Goal: Task Accomplishment & Management: Manage account settings

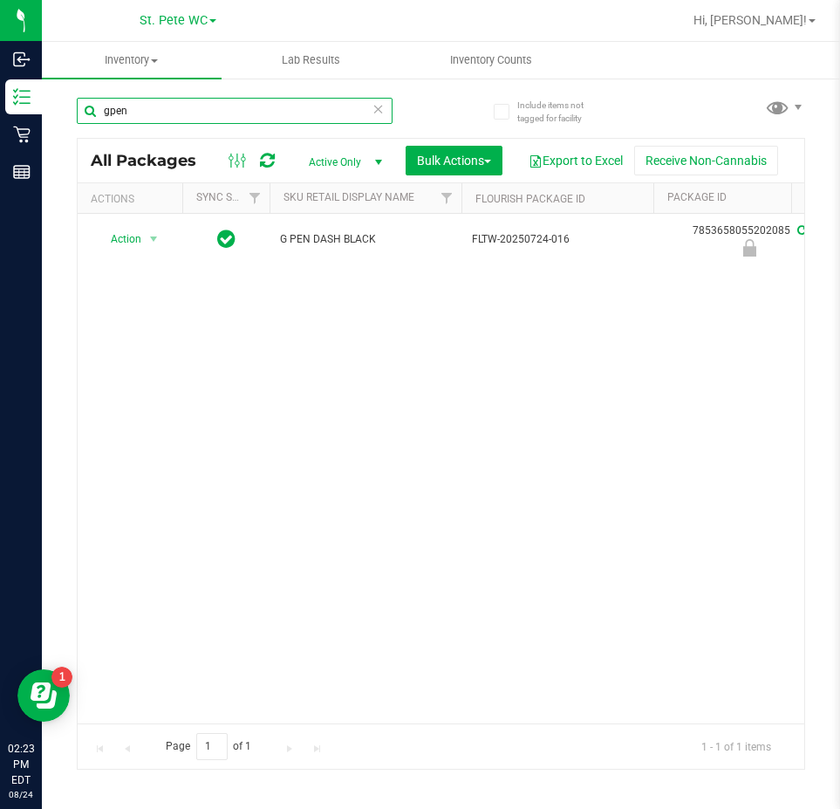
click at [173, 113] on input "gpen" at bounding box center [235, 111] width 316 height 26
type input "g"
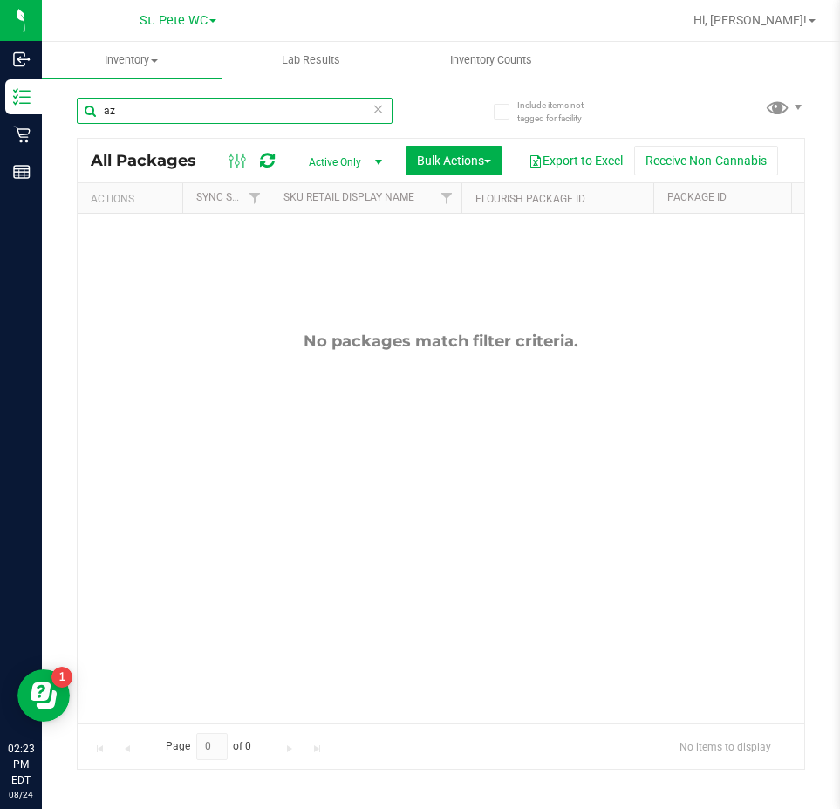
type input "a"
type input "c"
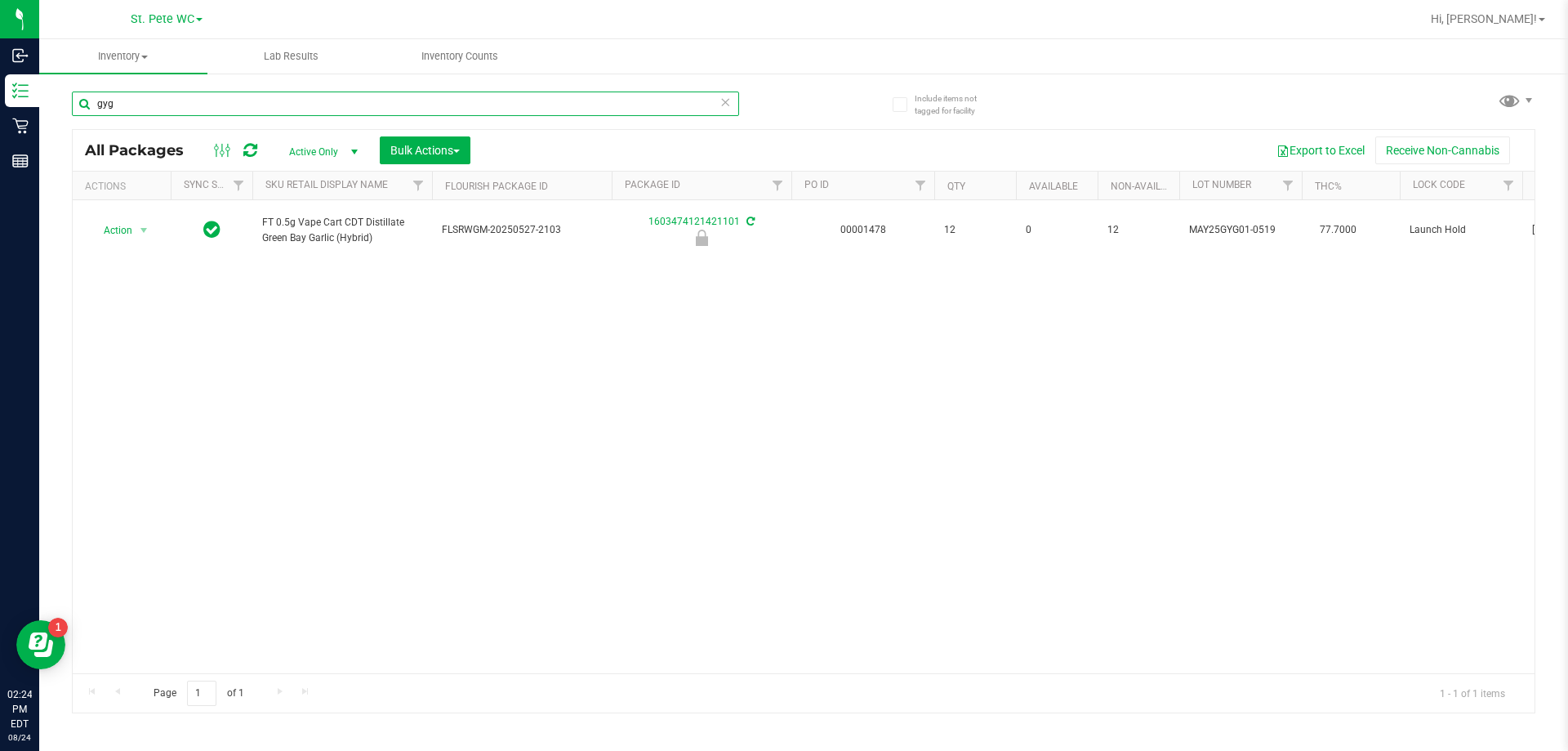
type input "gyg"
click at [646, 389] on div "Action Action Edit attributes Global inventory Locate package Package audit log…" at bounding box center [803, 436] width 1461 height 473
click at [306, 407] on div "Action Action Edit attributes Global inventory Locate package Package audit log…" at bounding box center [803, 436] width 1461 height 473
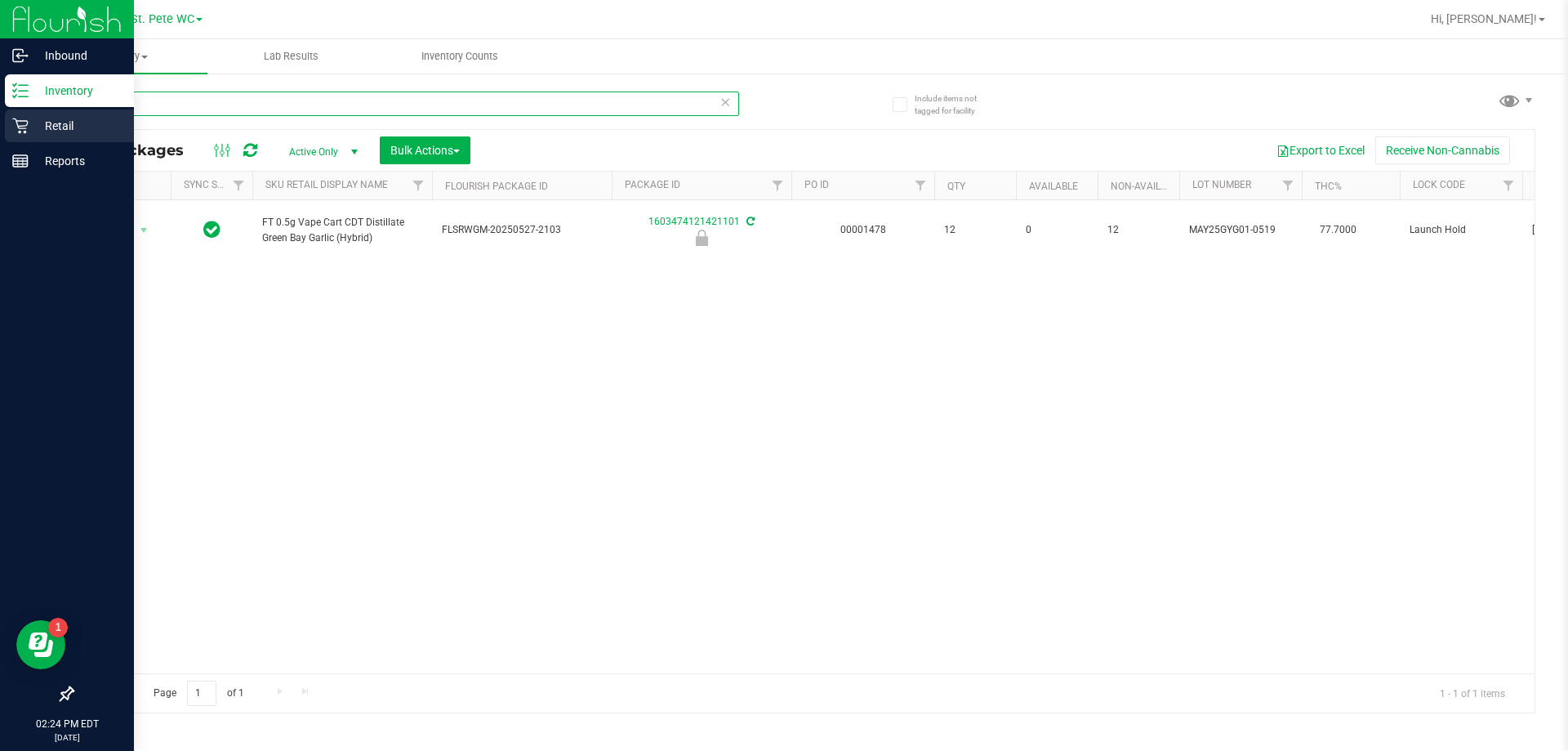
drag, startPoint x: 165, startPoint y: 114, endPoint x: 0, endPoint y: 113, distance: 165.0
click at [0, 113] on div "Inbound Inventory Retail Reports 02:24 PM EDT [DATE] 08/24 St. [PERSON_NAME] WC…" at bounding box center [784, 376] width 1568 height 751
type input "ied"
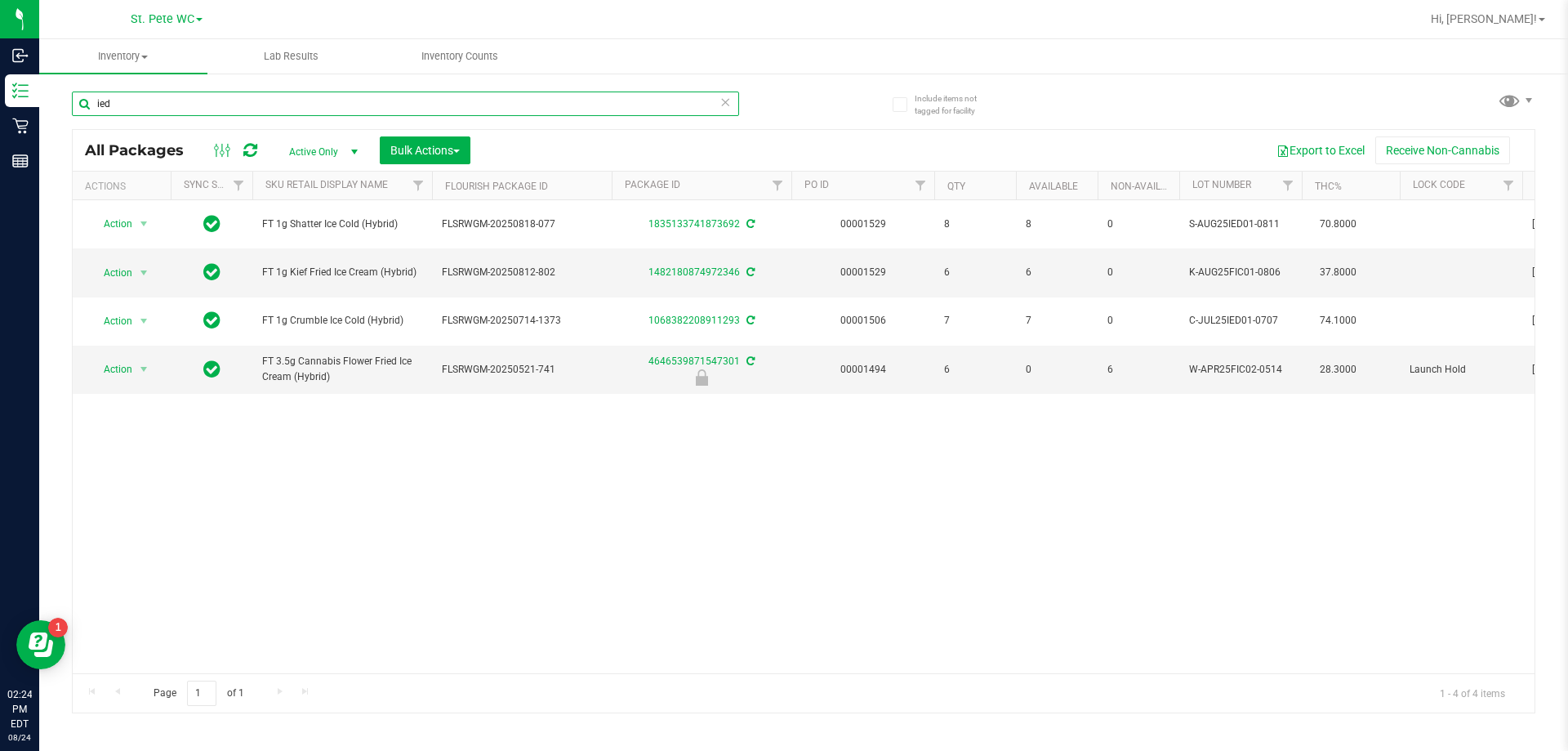
drag, startPoint x: 114, startPoint y: 110, endPoint x: 49, endPoint y: 106, distance: 65.1
click at [49, 106] on div "Include items not tagged for facility ied All Packages Active Only Active Only …" at bounding box center [803, 321] width 1529 height 498
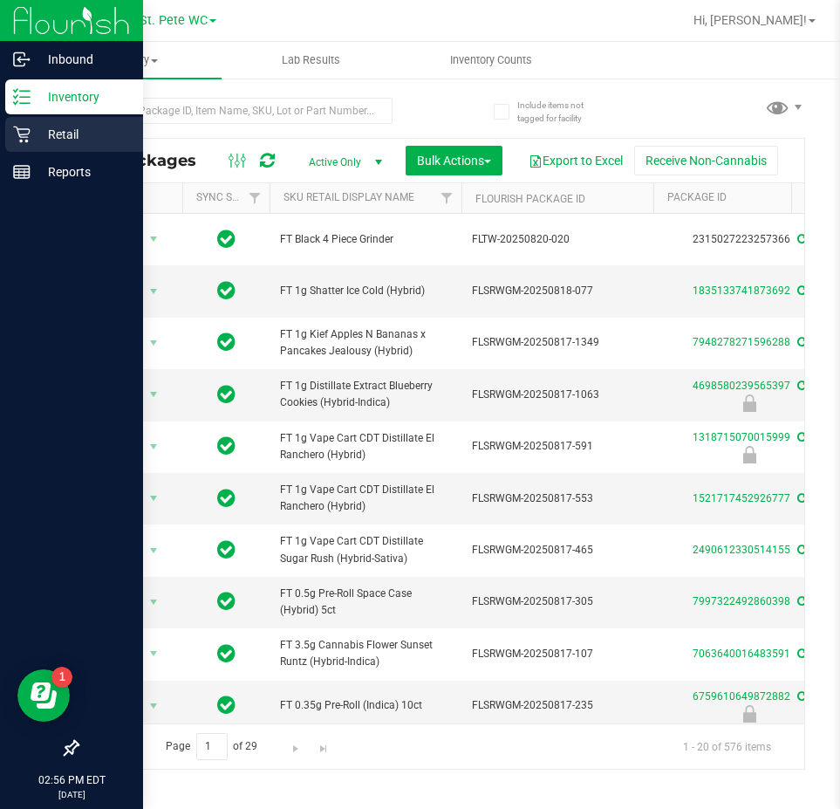
click at [16, 144] on div "Retail" at bounding box center [74, 134] width 138 height 35
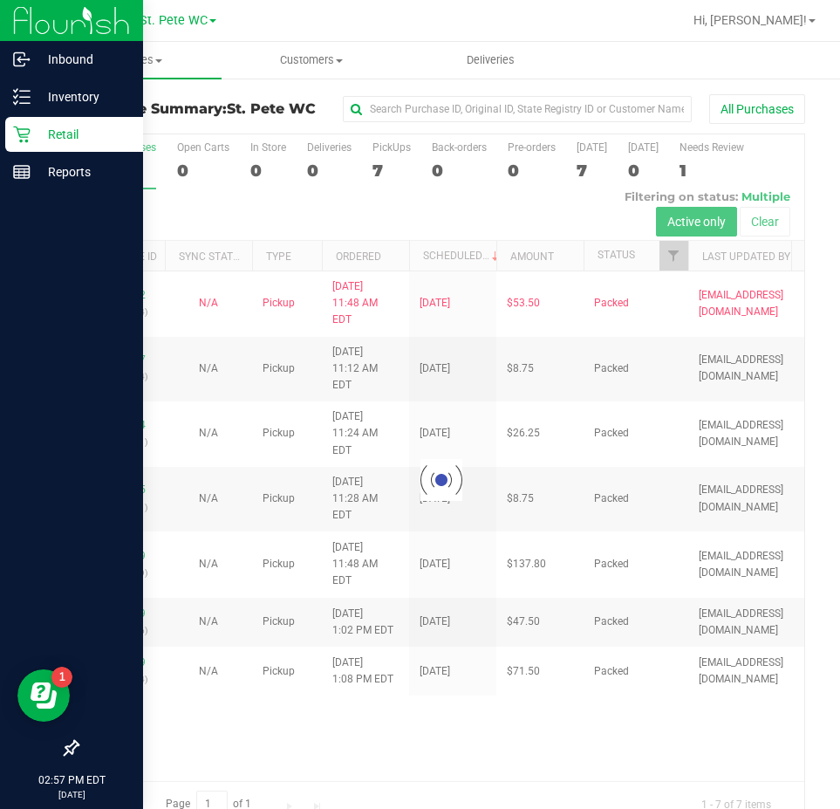
click at [512, 689] on div at bounding box center [441, 480] width 727 height 692
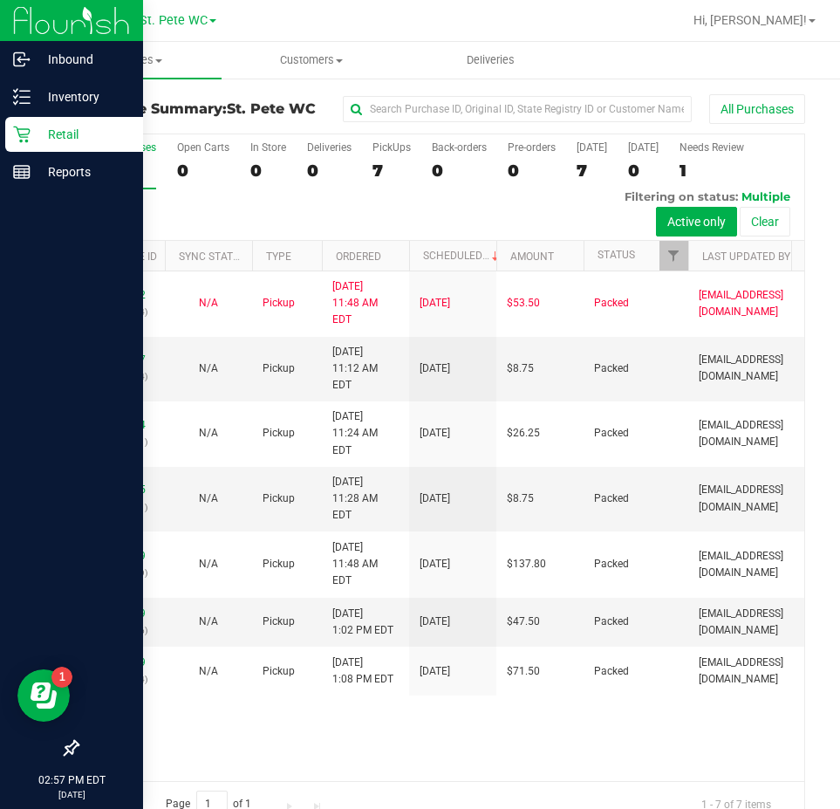
scroll to position [37, 0]
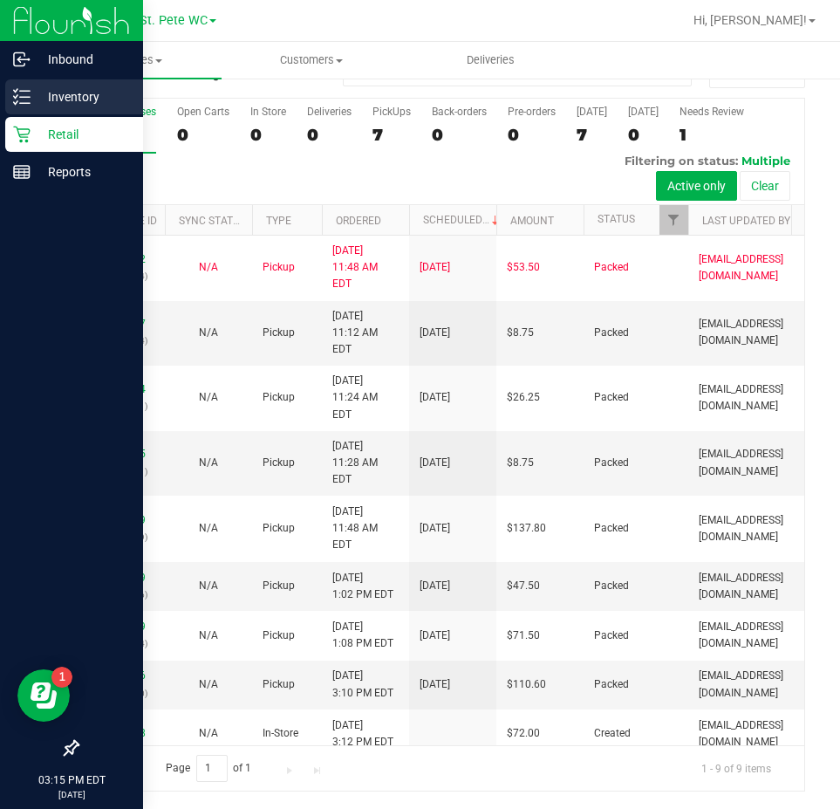
click at [49, 85] on div "Inventory" at bounding box center [74, 96] width 138 height 35
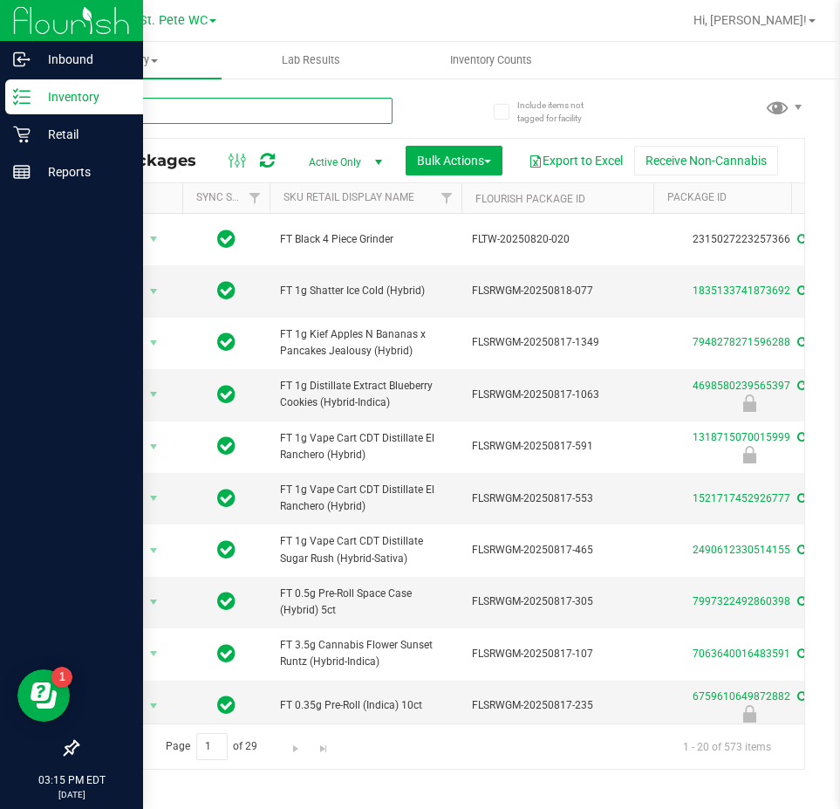
click at [223, 106] on input "text" at bounding box center [235, 111] width 316 height 26
type input "tsk"
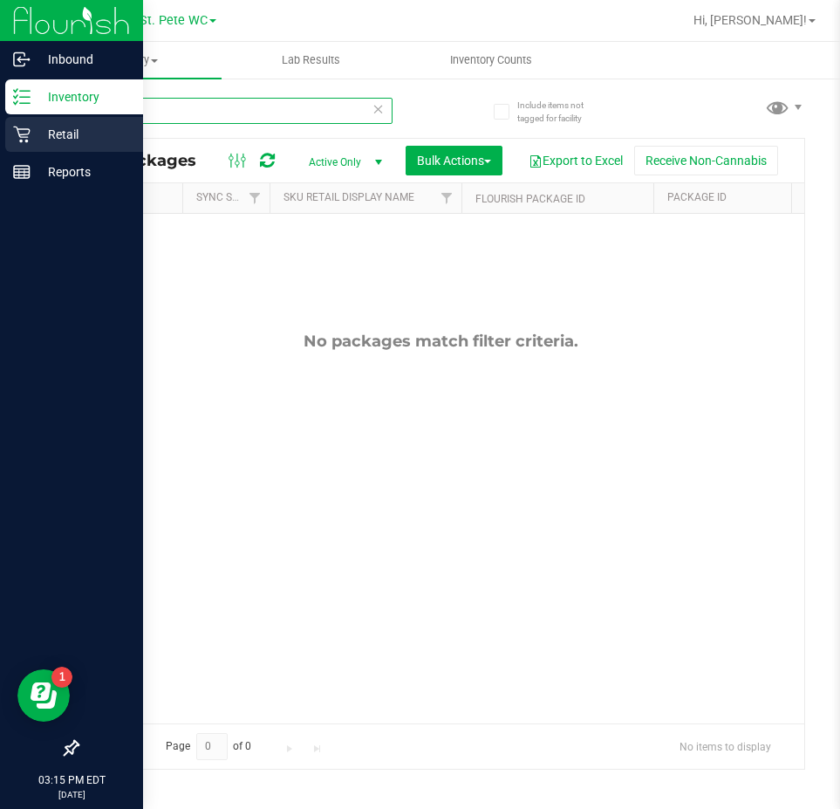
drag, startPoint x: 176, startPoint y: 114, endPoint x: 10, endPoint y: 118, distance: 166.6
click at [10, 118] on div "Inbound Inventory Retail Reports 03:15 PM EDT [DATE] 08/24 St. [PERSON_NAME] WC…" at bounding box center [420, 404] width 840 height 809
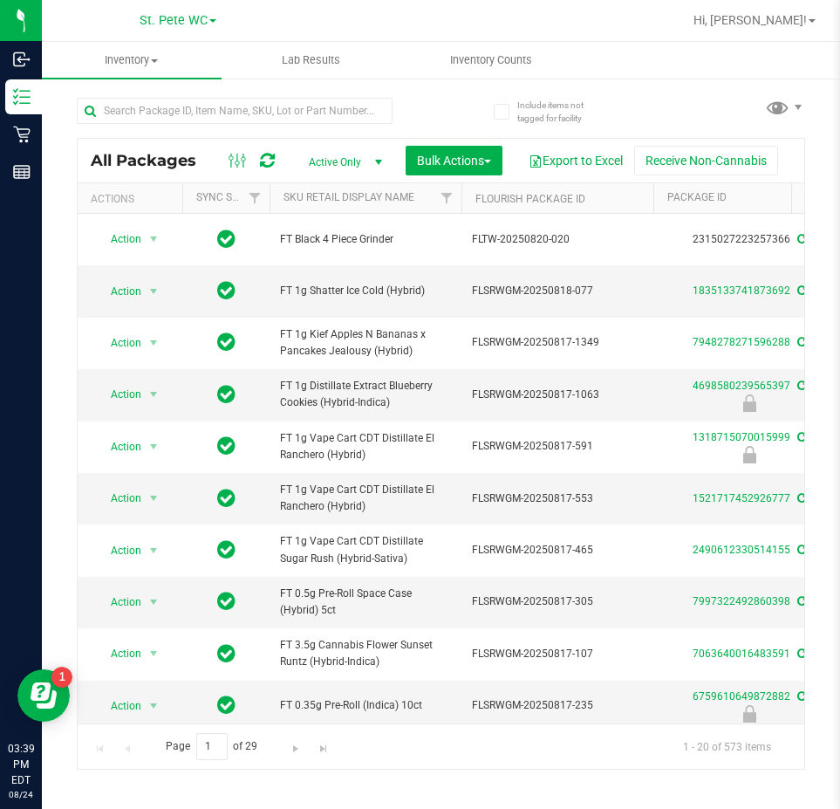
click at [168, 125] on div at bounding box center [235, 118] width 316 height 40
click at [163, 117] on input "text" at bounding box center [235, 111] width 316 height 26
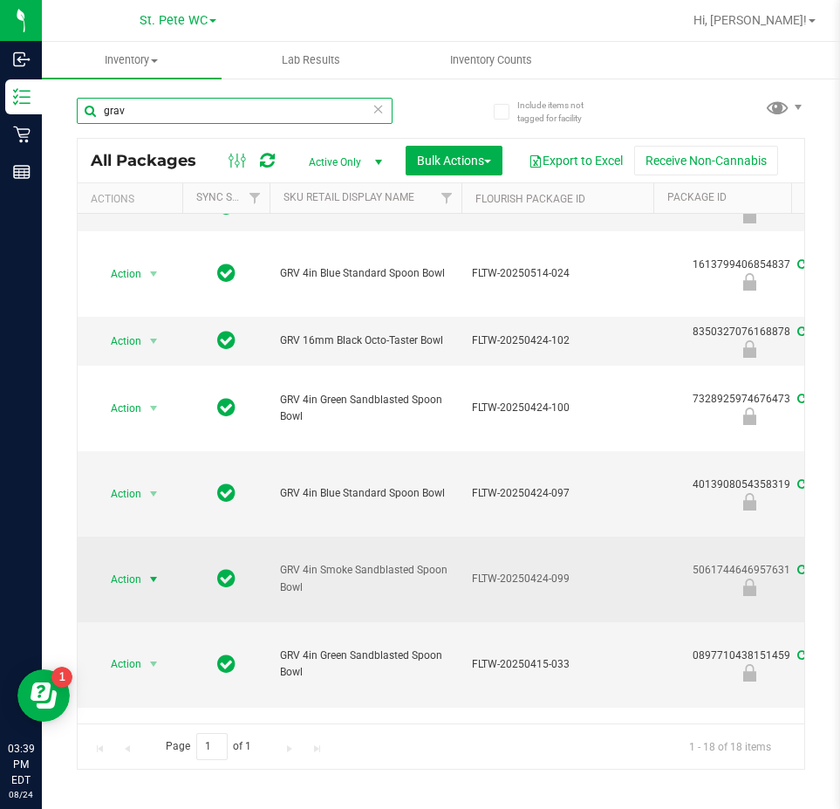
type input "grav"
click at [126, 580] on span "Action" at bounding box center [118, 579] width 47 height 24
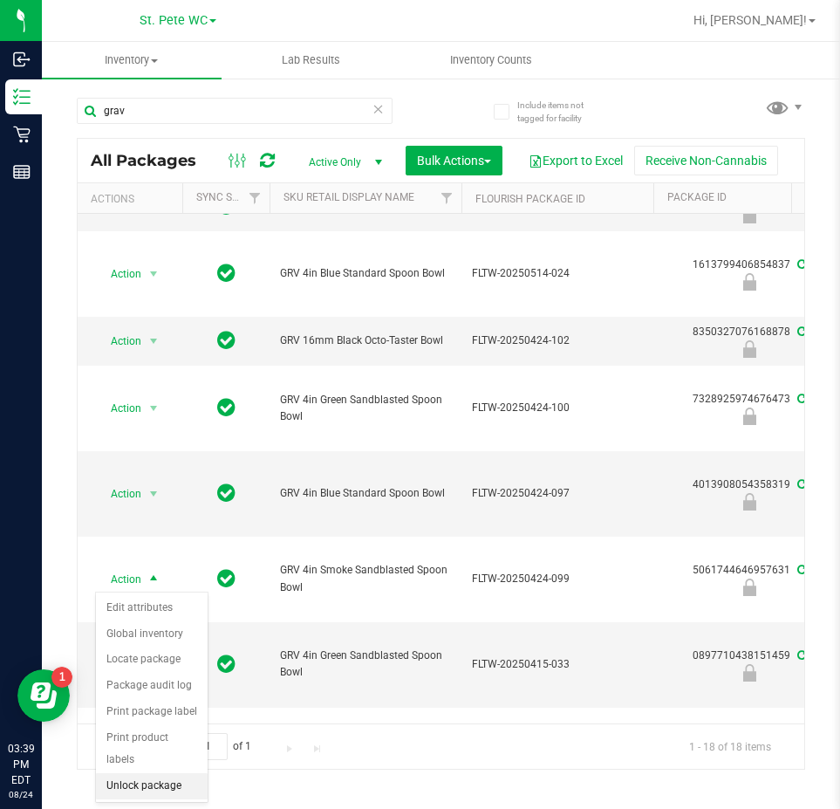
click at [163, 773] on li "Unlock package" at bounding box center [152, 786] width 112 height 26
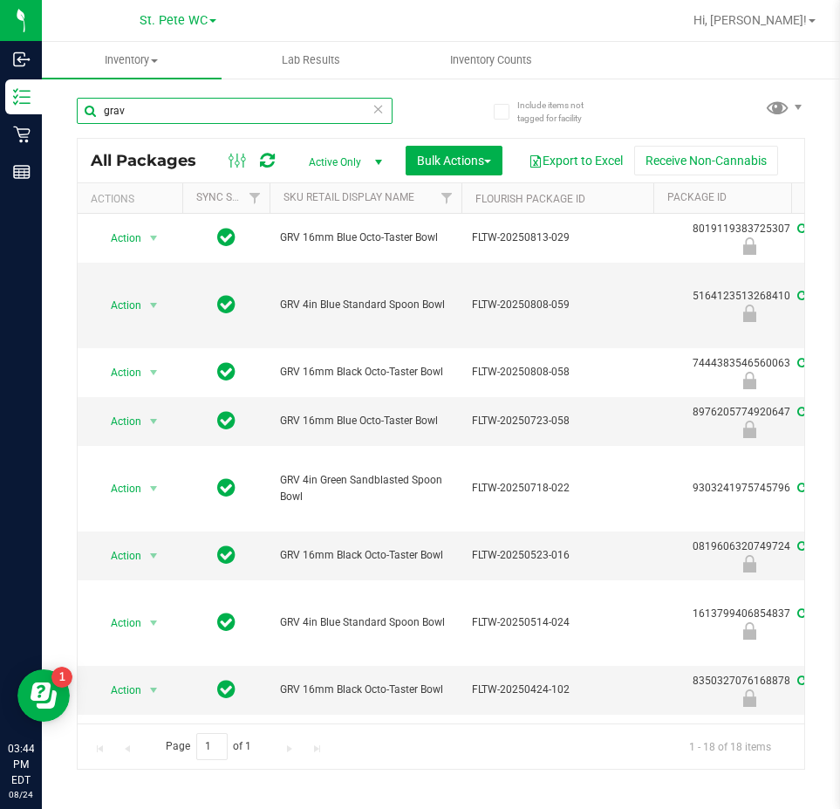
drag, startPoint x: 157, startPoint y: 113, endPoint x: 52, endPoint y: 104, distance: 105.0
click at [52, 104] on div "Include items not tagged for facility grav All Packages Active Only Active Only…" at bounding box center [441, 343] width 798 height 532
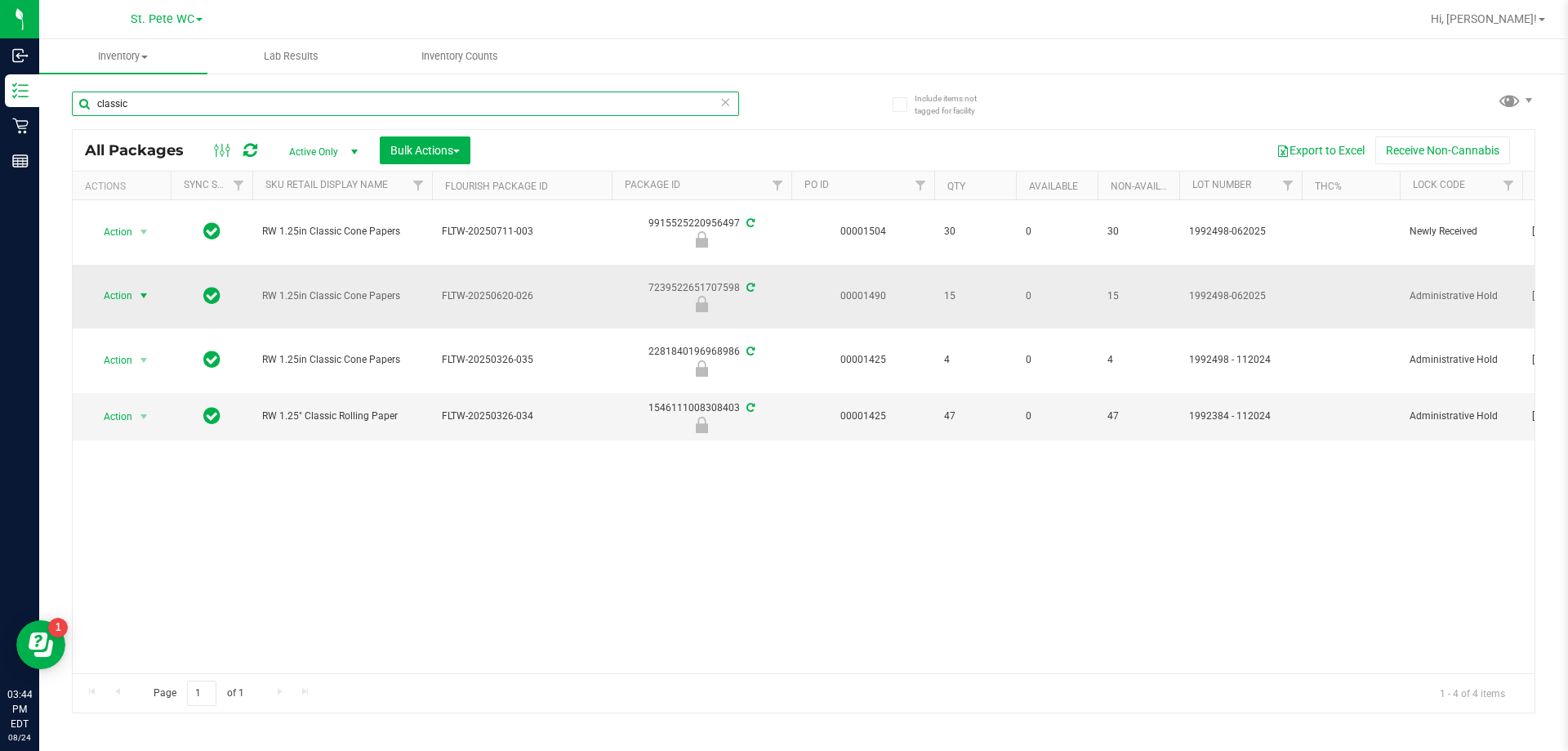
type input "classic"
click at [132, 296] on span "Action" at bounding box center [110, 296] width 44 height 22
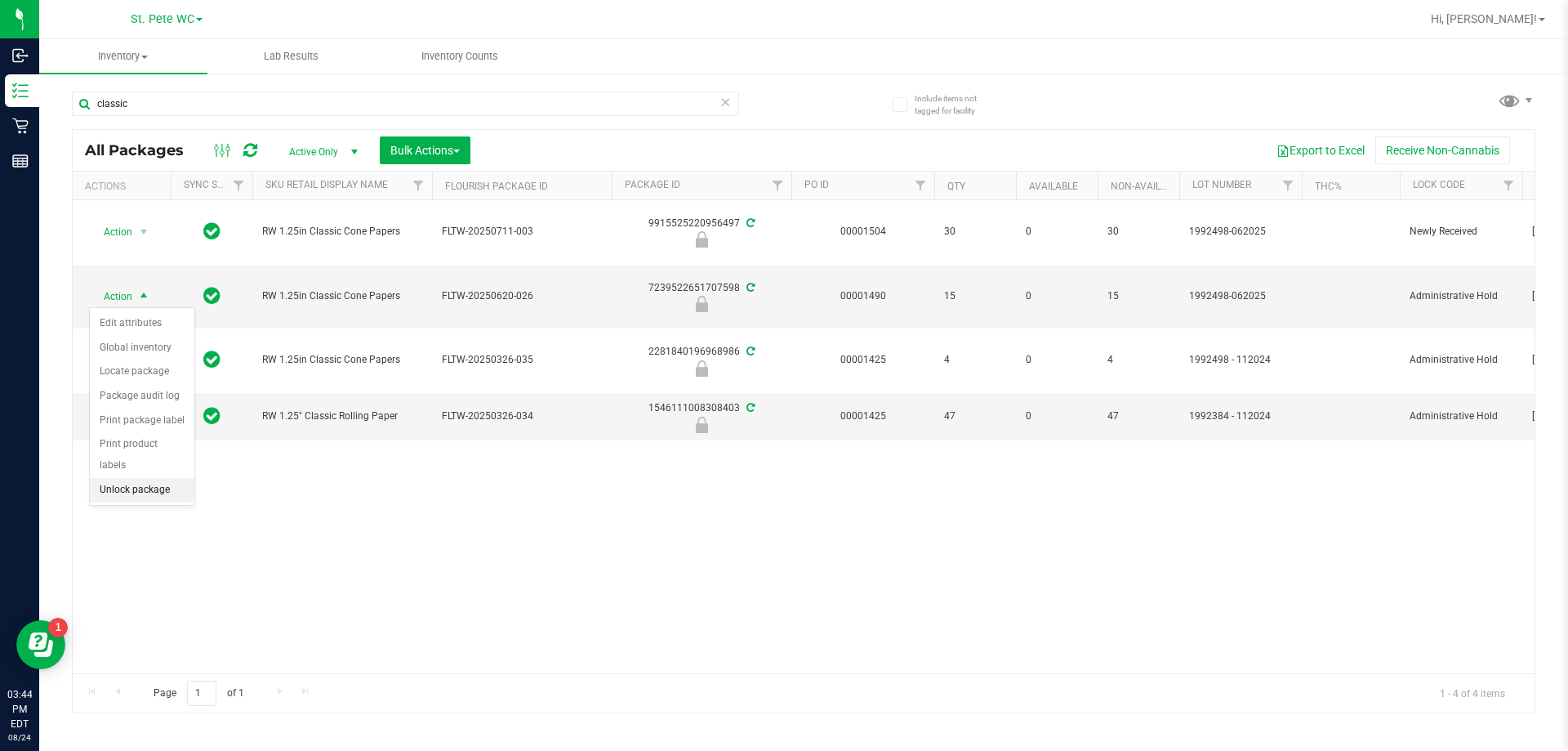
click at [163, 478] on li "Unlock package" at bounding box center [142, 490] width 105 height 24
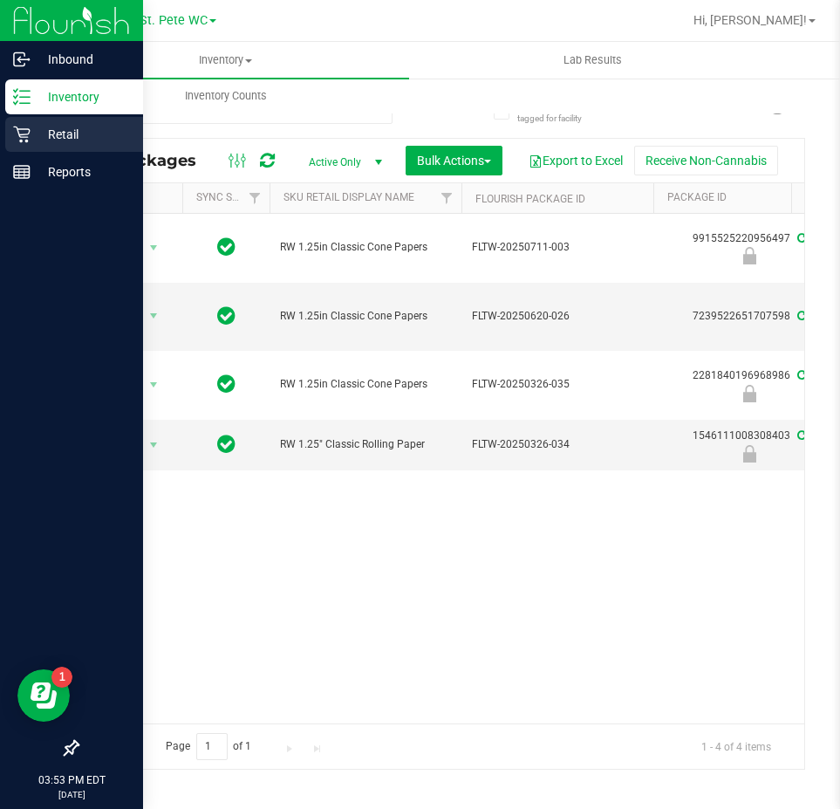
click at [25, 121] on div "Retail" at bounding box center [74, 134] width 138 height 35
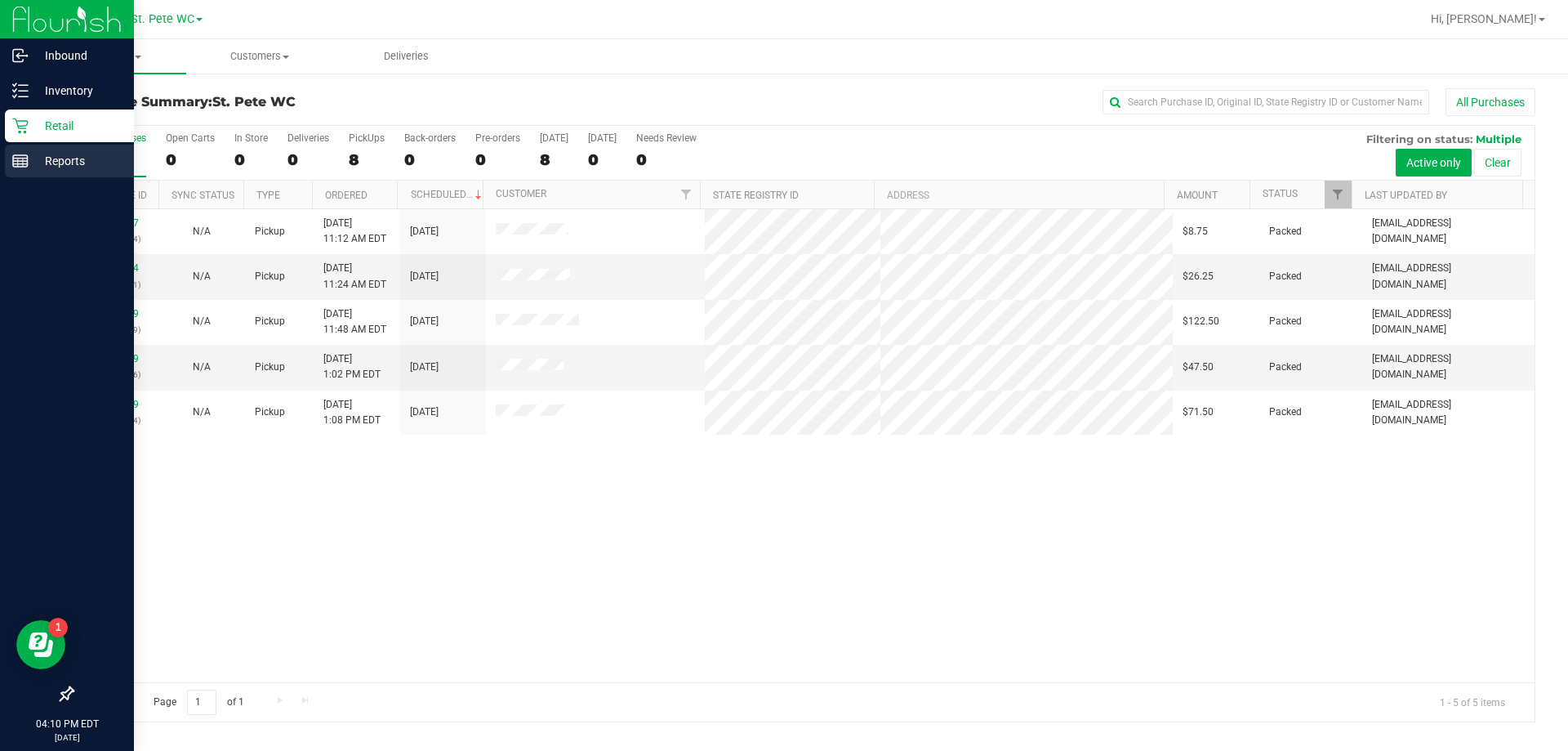
click at [21, 161] on line at bounding box center [21, 161] width 15 height 0
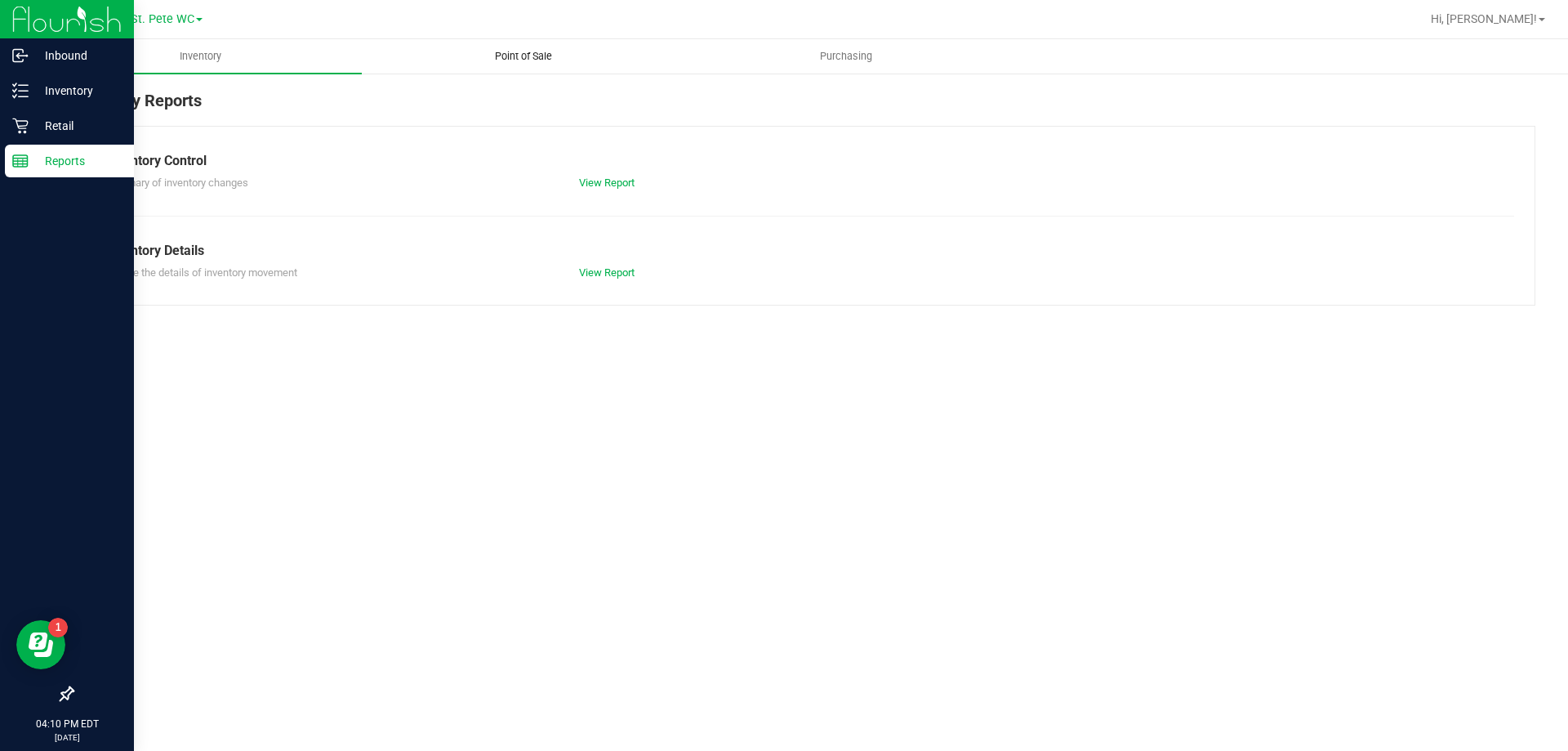
click at [545, 54] on span "Point of Sale" at bounding box center [523, 56] width 101 height 15
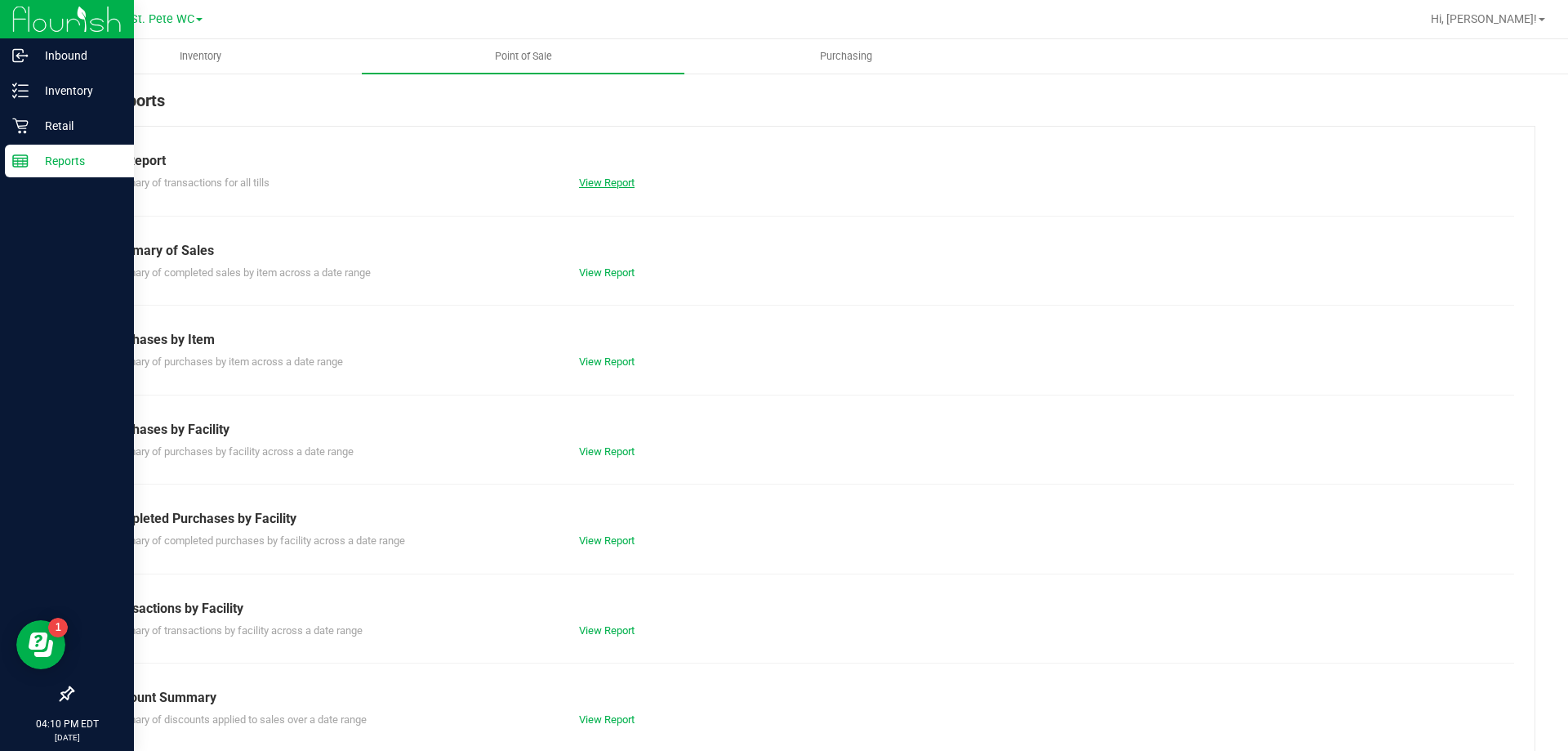
click at [626, 179] on link "View Report" at bounding box center [606, 182] width 55 height 12
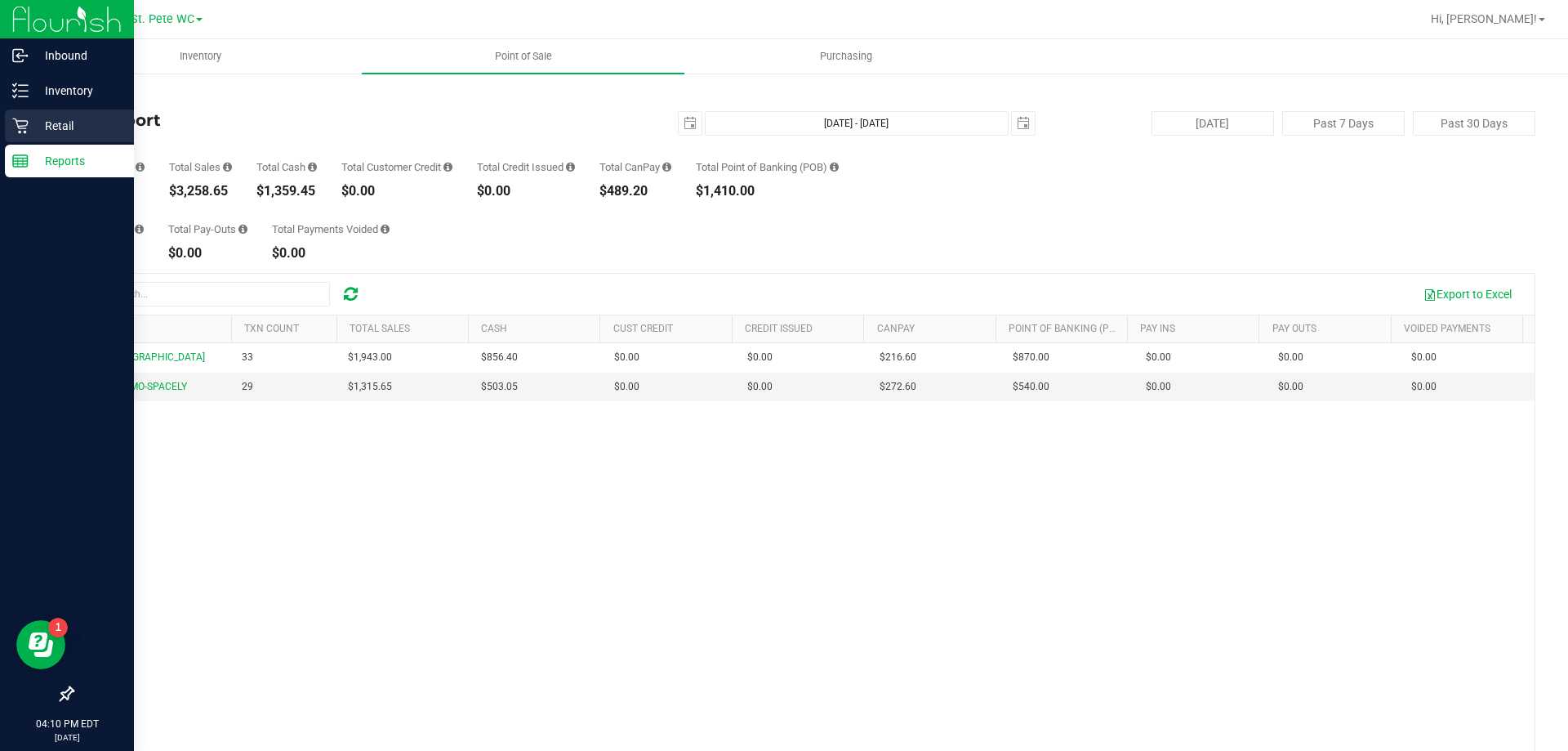
click at [21, 127] on icon at bounding box center [20, 125] width 16 height 16
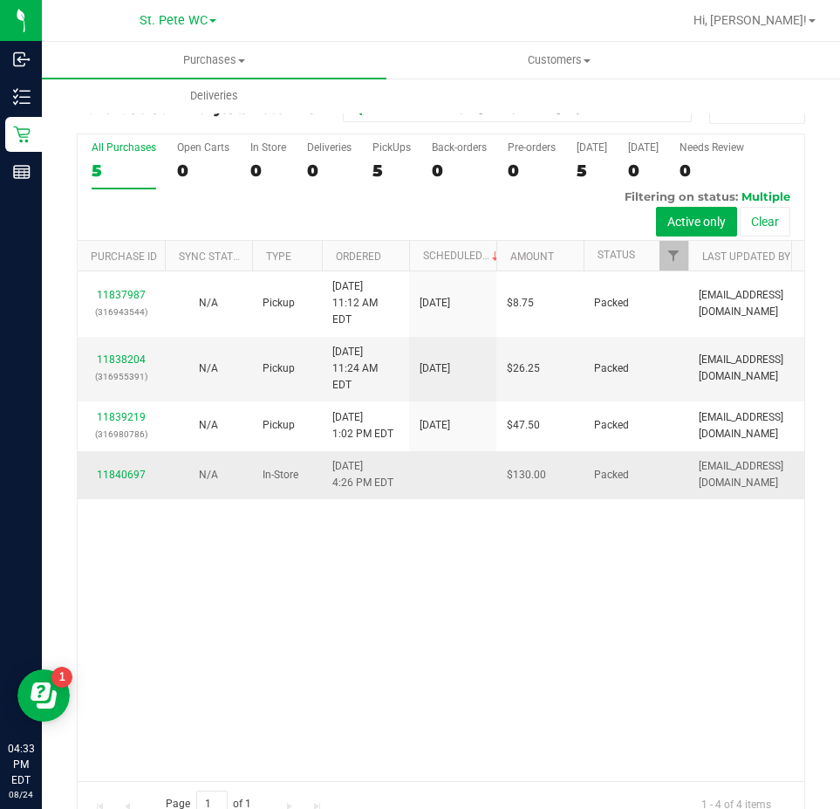
drag, startPoint x: 368, startPoint y: 721, endPoint x: 152, endPoint y: 429, distance: 363.6
click at [368, 721] on div "11837987 (316943544) N/A Pickup [DATE] 11:12 AM EDT 8/24/2025 $8.75 Packed [EMA…" at bounding box center [441, 525] width 727 height 509
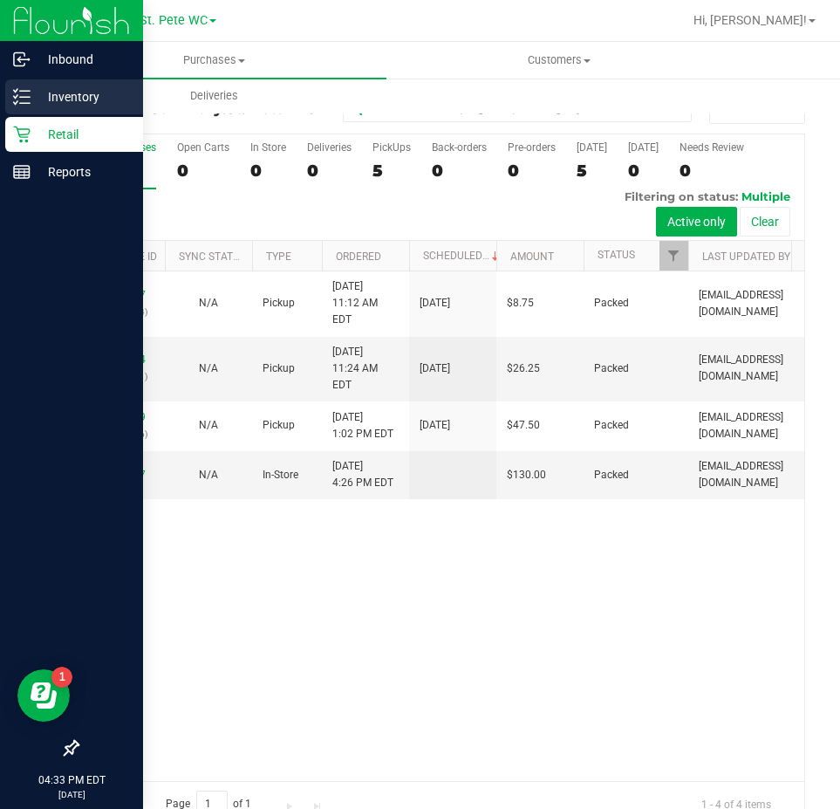
click at [79, 94] on p "Inventory" at bounding box center [83, 96] width 105 height 21
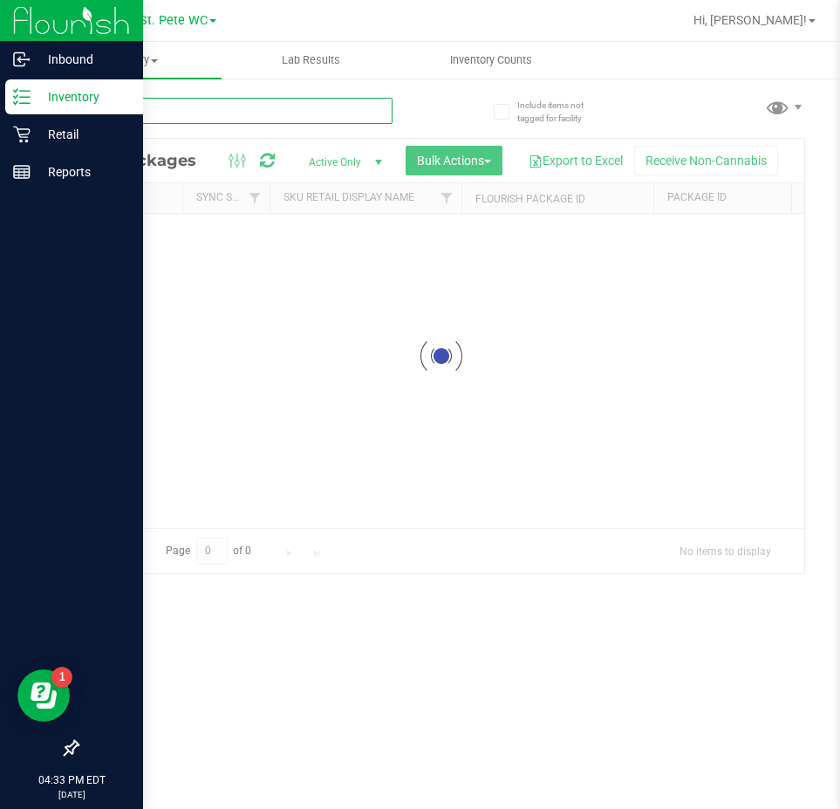
click at [115, 117] on div "Inventory All packages All inventory Waste log Create inventory Lab Results Inv…" at bounding box center [441, 425] width 798 height 767
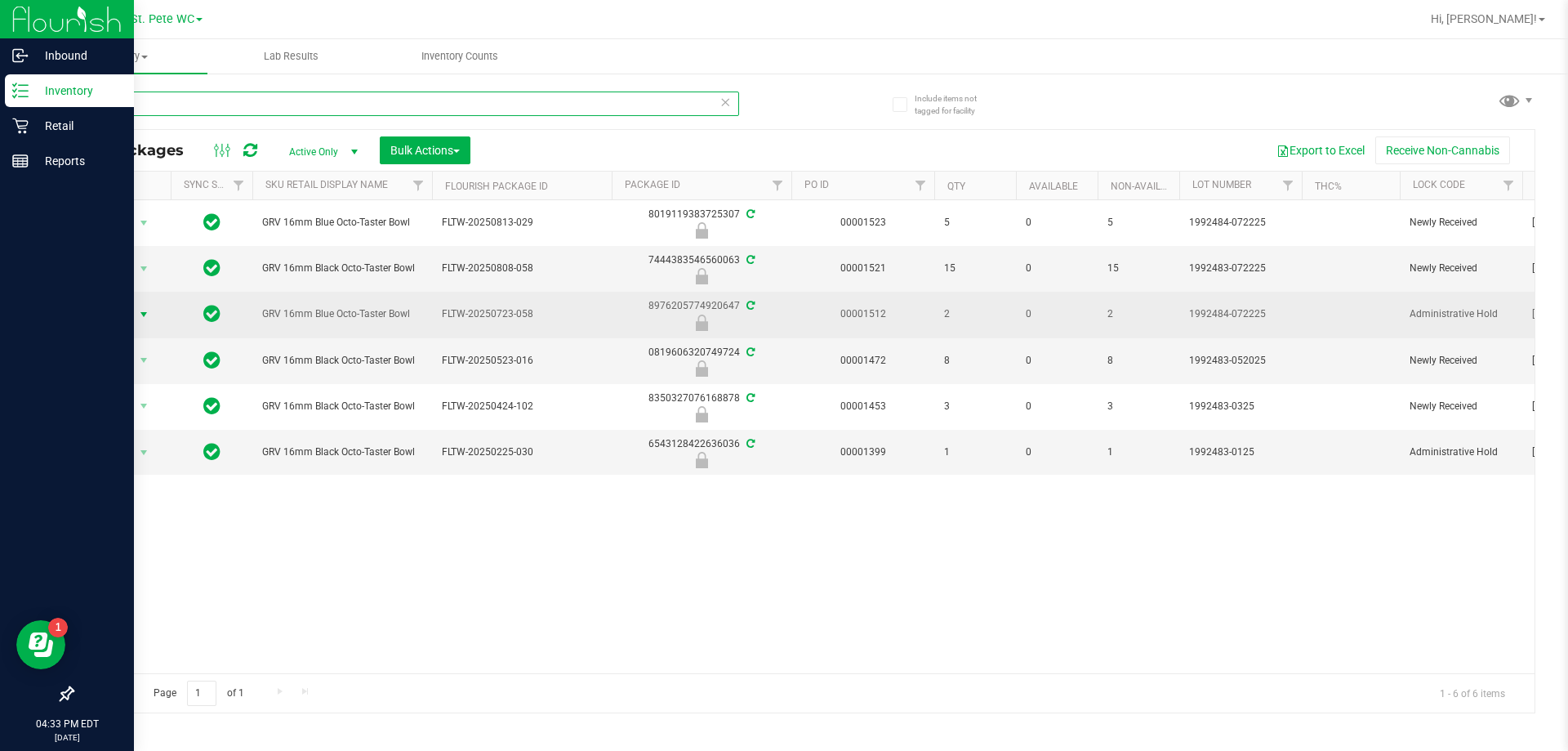
type input "octo"
click at [144, 317] on span "select" at bounding box center [144, 315] width 13 height 13
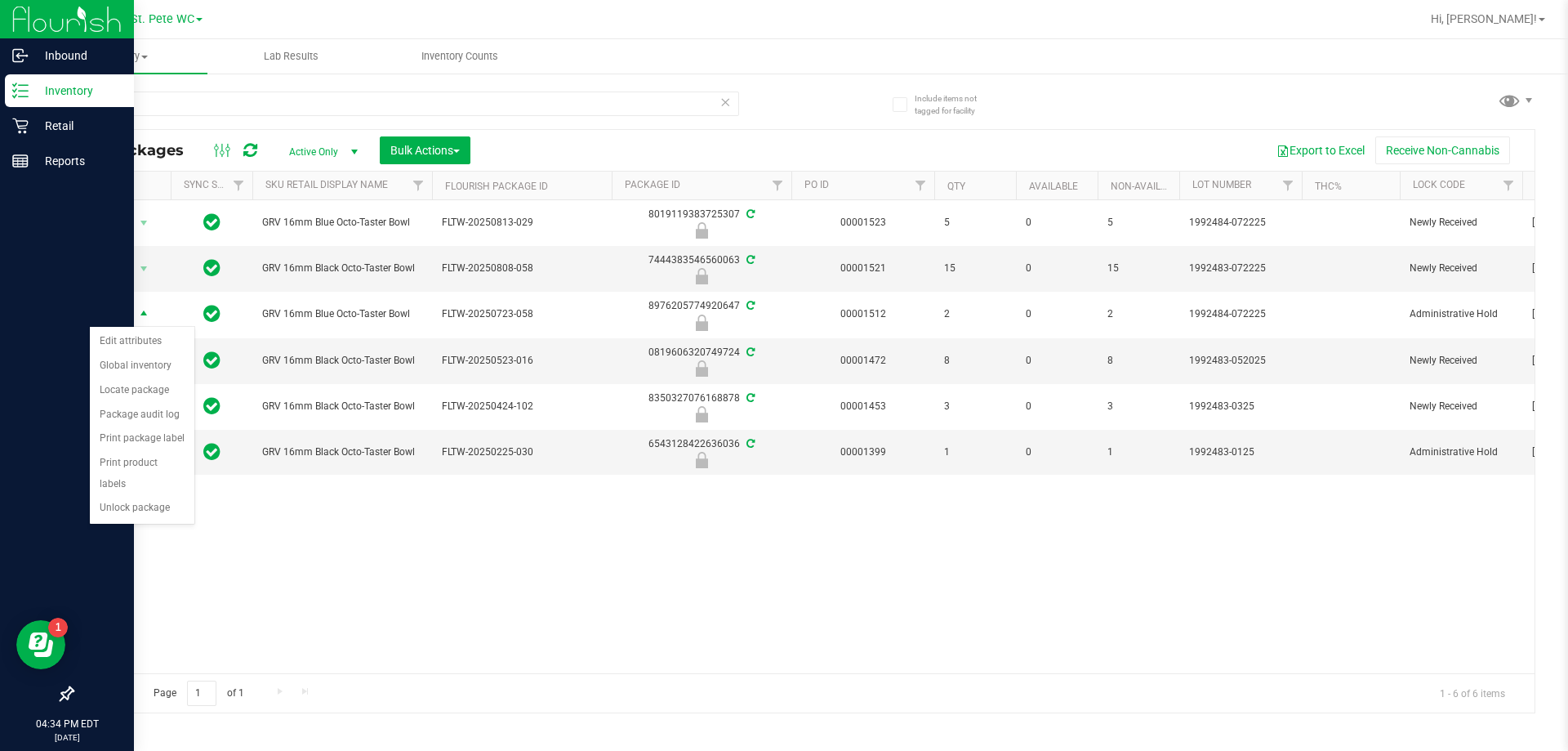
drag, startPoint x: 349, startPoint y: 643, endPoint x: 341, endPoint y: 626, distance: 18.8
click at [343, 641] on div "Action Action Edit attributes Global inventory Locate package Package audit log…" at bounding box center [803, 436] width 1461 height 473
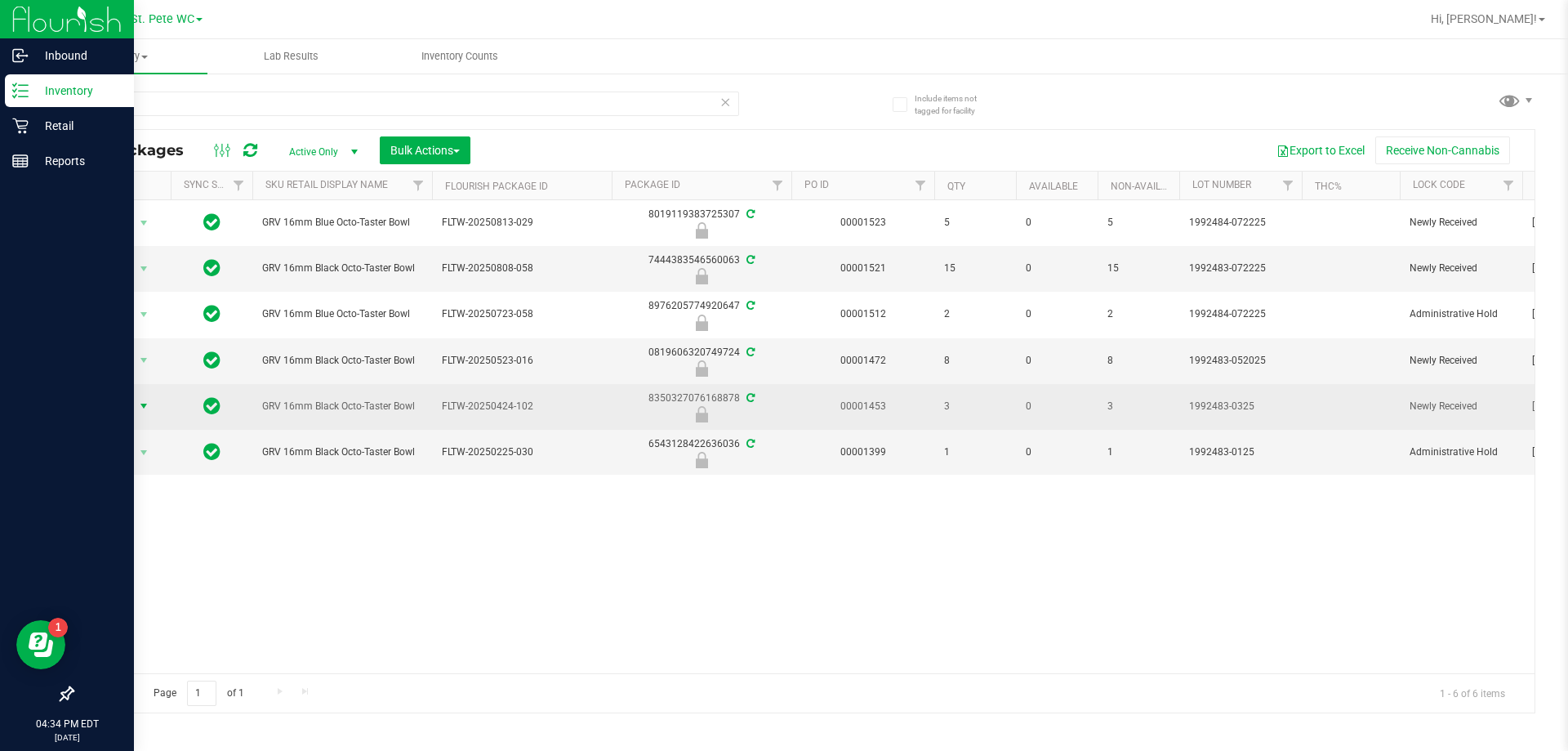
click at [141, 409] on span "select" at bounding box center [144, 406] width 13 height 13
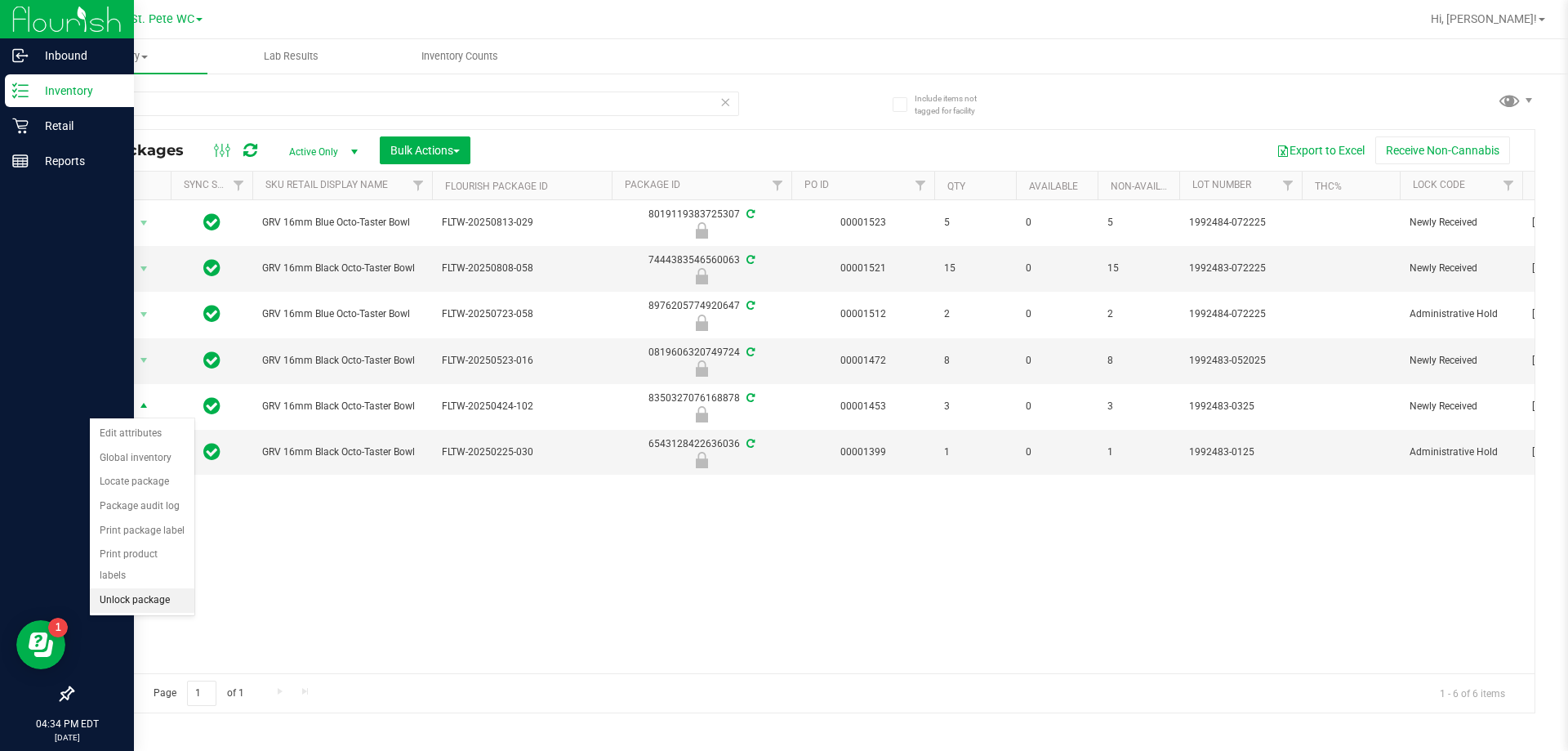
click at [172, 588] on li "Unlock package" at bounding box center [142, 600] width 105 height 24
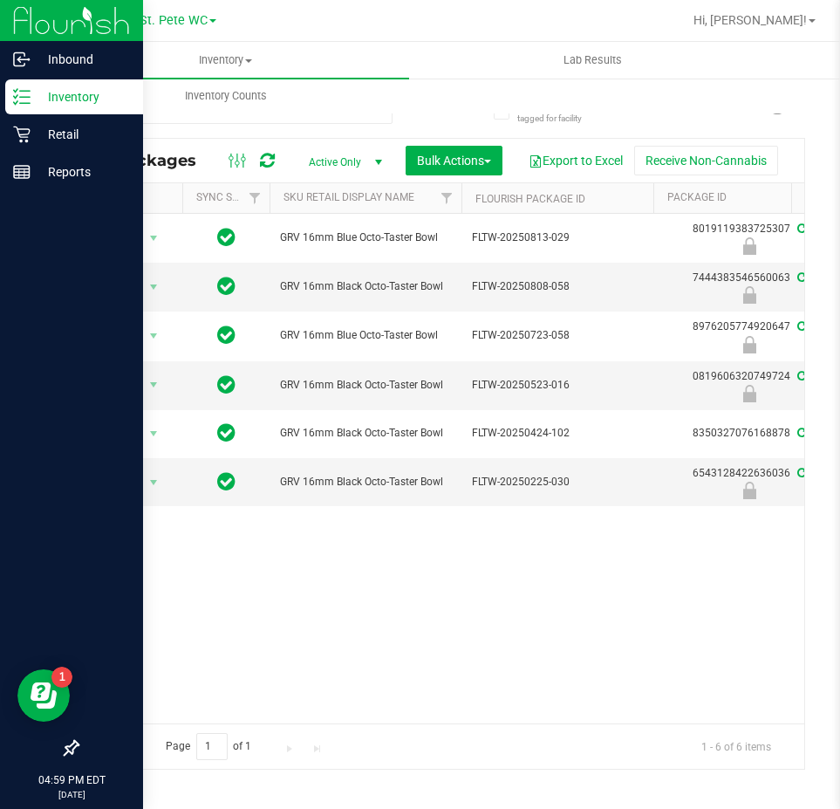
drag, startPoint x: 671, startPoint y: 632, endPoint x: 657, endPoint y: 610, distance: 26.6
click at [668, 628] on div "Action Action Edit attributes Global inventory Locate package Package audit log…" at bounding box center [441, 468] width 727 height 509
click at [31, 135] on p "Retail" at bounding box center [83, 134] width 105 height 21
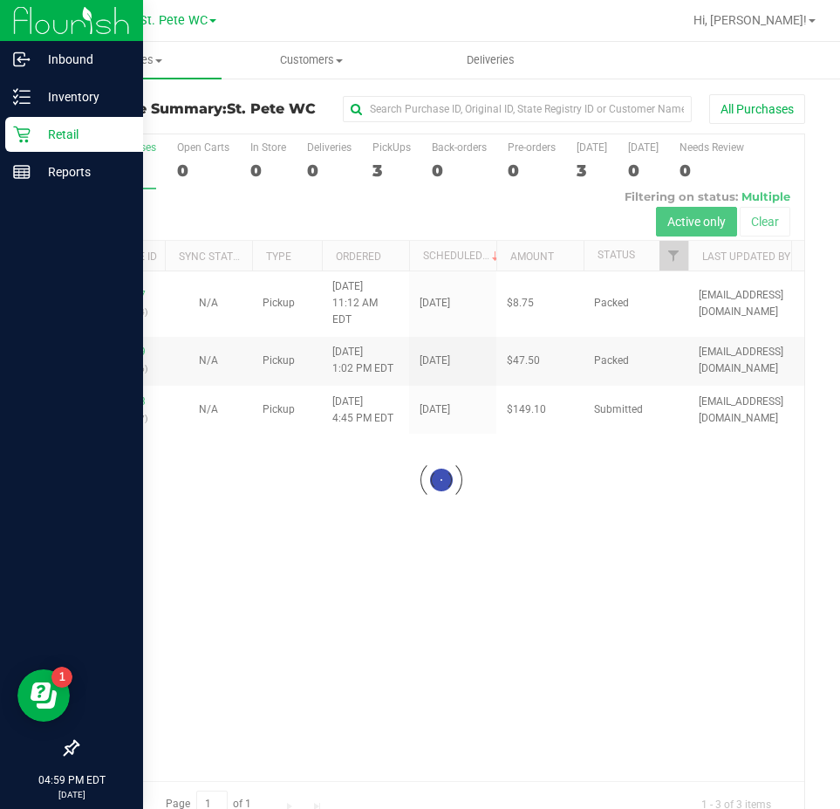
drag, startPoint x: 507, startPoint y: 667, endPoint x: 499, endPoint y: 570, distance: 97.1
click at [499, 611] on div at bounding box center [441, 480] width 727 height 692
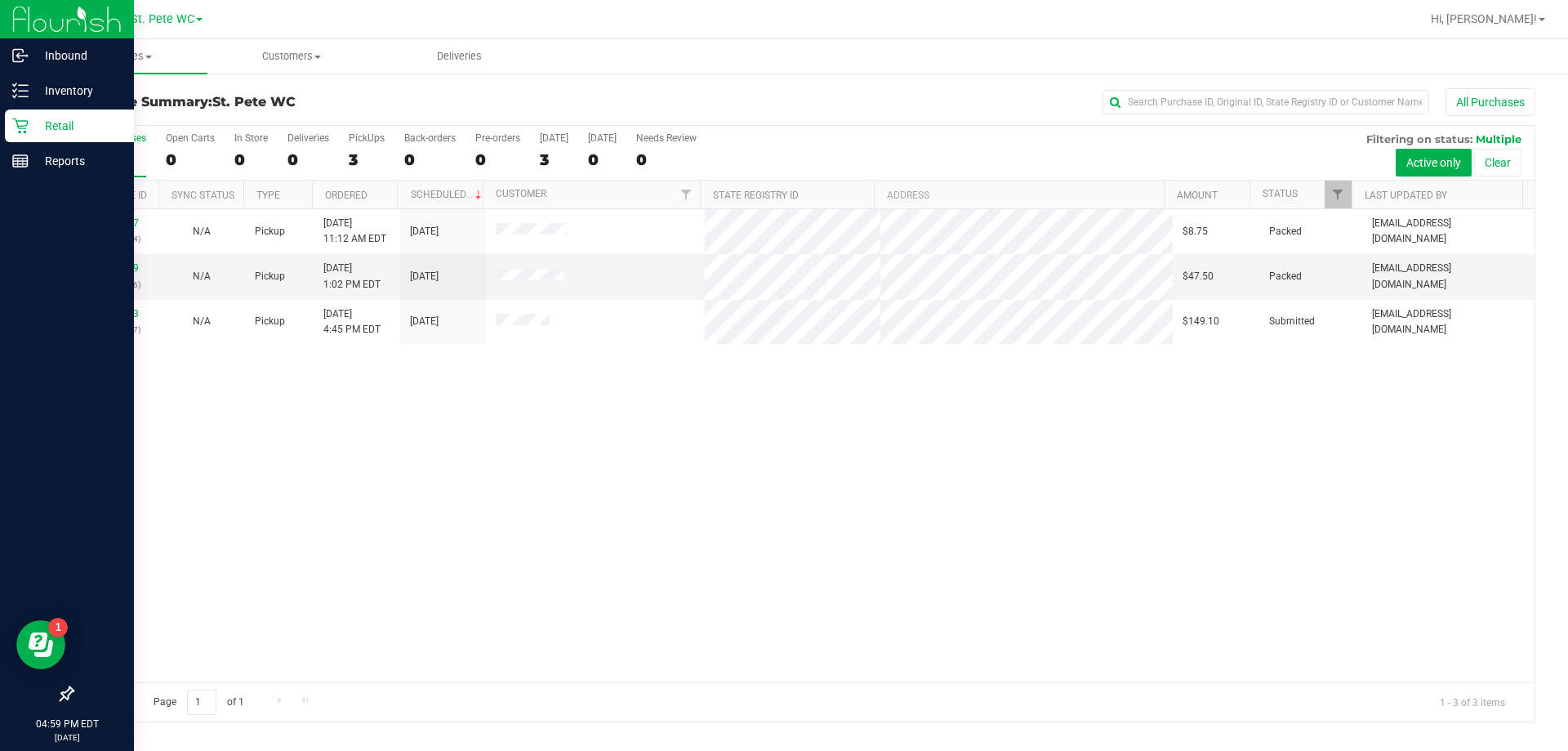
click at [568, 464] on div "11837987 (316943544) N/A Pickup [DATE] 11:12 AM EDT 8/24/2025 $8.75 Packed [EMA…" at bounding box center [803, 445] width 1461 height 473
click at [367, 567] on div "11837987 (316943544) N/A Pickup [DATE] 11:12 AM EDT 8/24/2025 $8.75 Packed [EMA…" at bounding box center [803, 445] width 1461 height 473
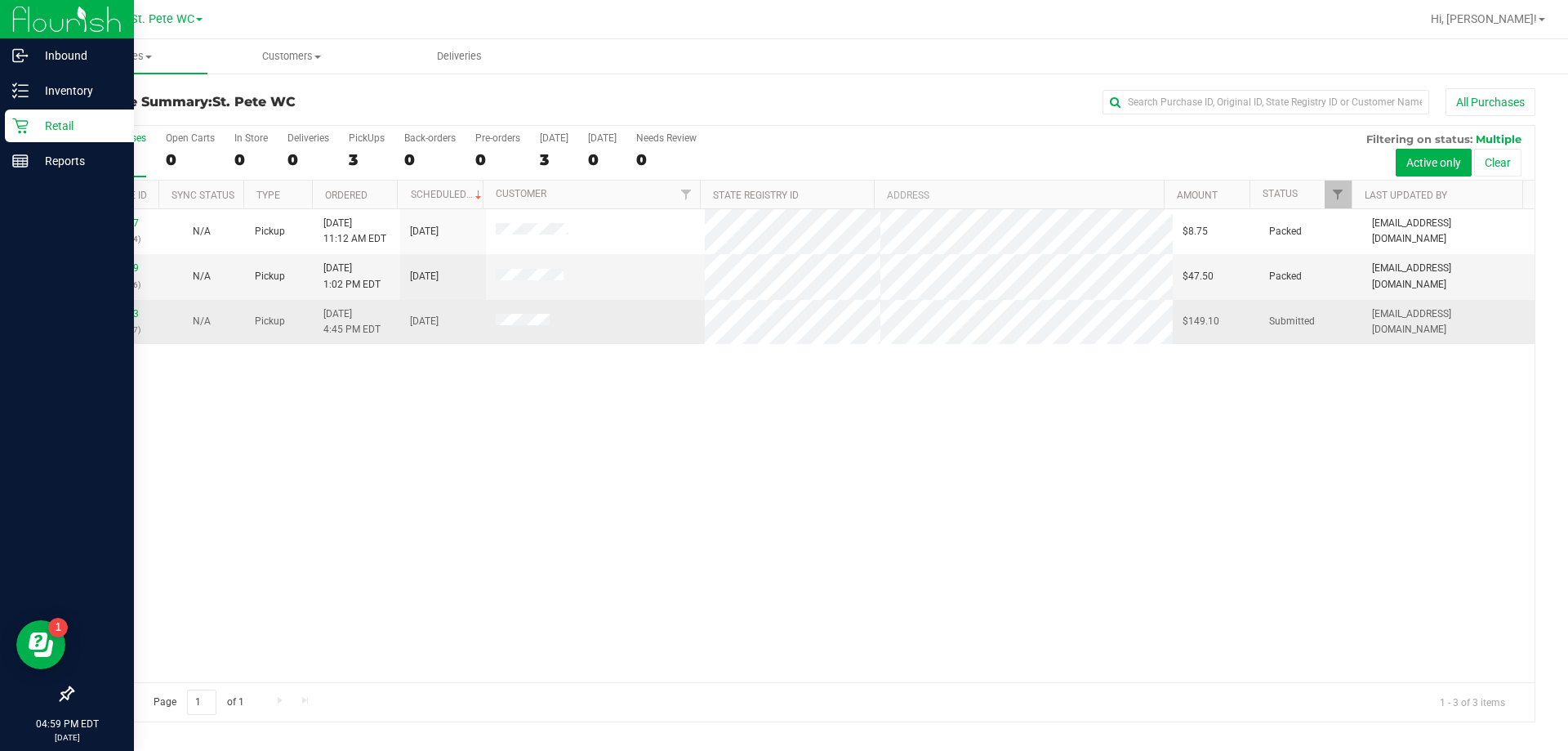
click at [112, 306] on div "11840813 (317027317)" at bounding box center [115, 321] width 66 height 31
click at [112, 312] on link "11840813" at bounding box center [115, 314] width 46 height 11
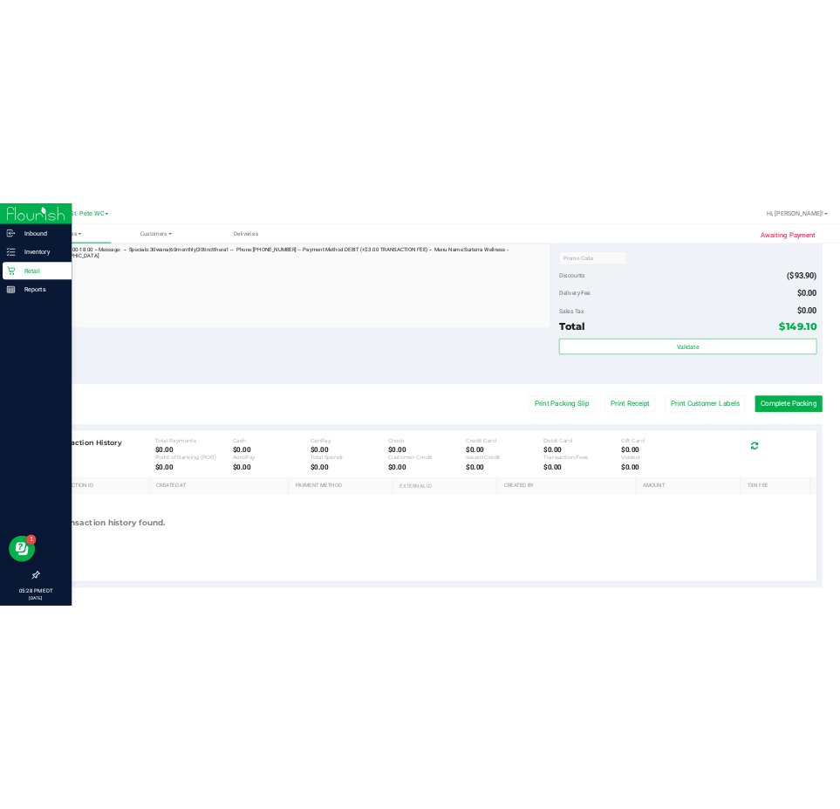
scroll to position [270, 0]
